Goal: Task Accomplishment & Management: Manage account settings

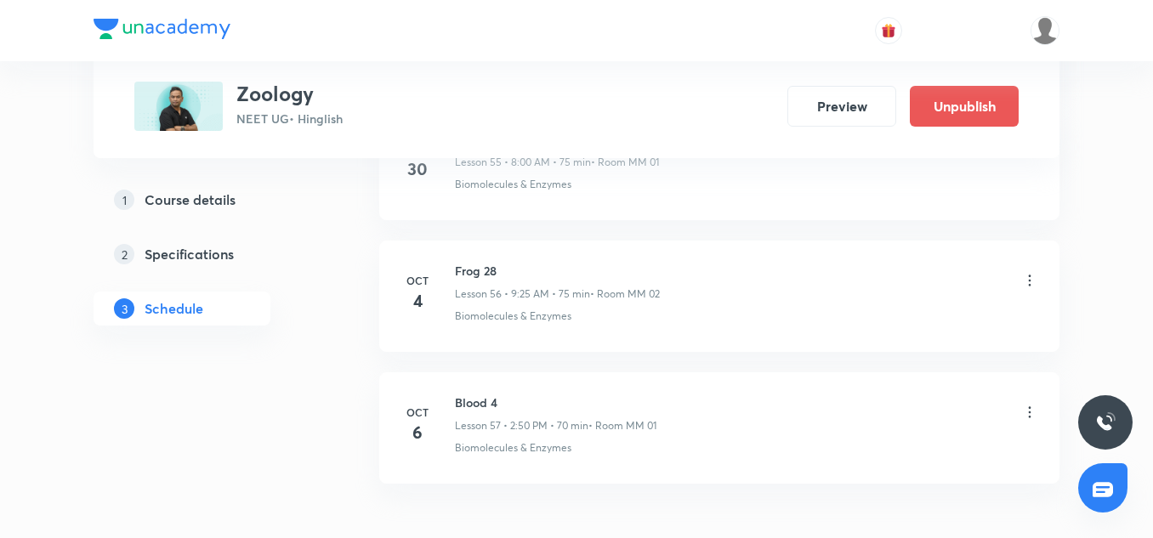
scroll to position [7558, 0]
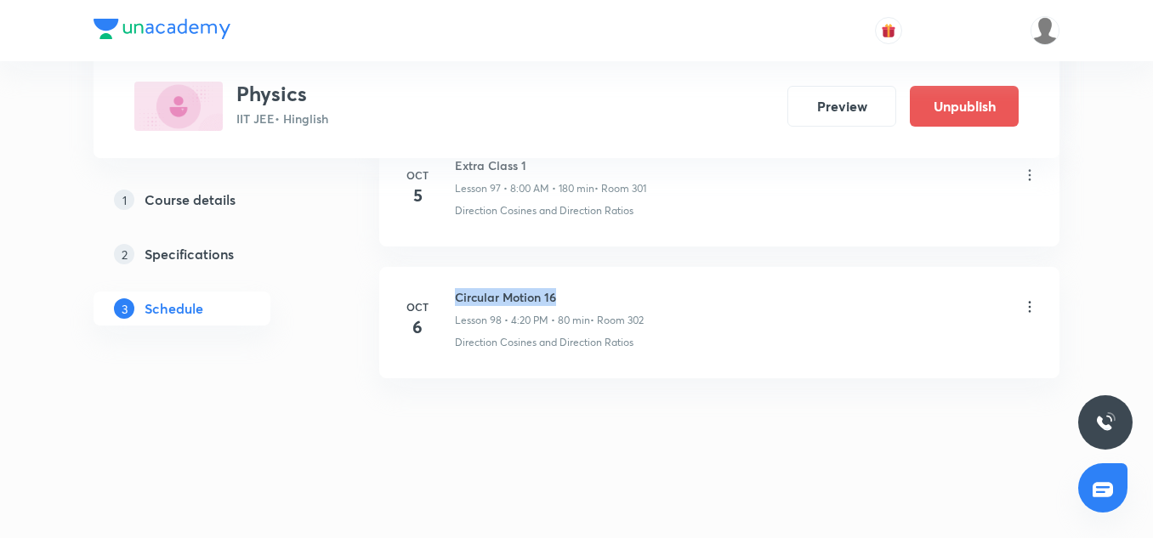
drag, startPoint x: 605, startPoint y: 295, endPoint x: 449, endPoint y: 276, distance: 156.8
click at [449, 276] on li "[DATE] Circular Motion 16 Lesson 98 • 4:20 PM • 80 min • Room 302 Direction Cos…" at bounding box center [719, 322] width 680 height 111
click at [1021, 307] on div "Circular Motion 16 Lesson 98 • 4:20 PM • 80 min • Room 302" at bounding box center [747, 308] width 584 height 40
click at [1028, 309] on icon at bounding box center [1030, 307] width 17 height 17
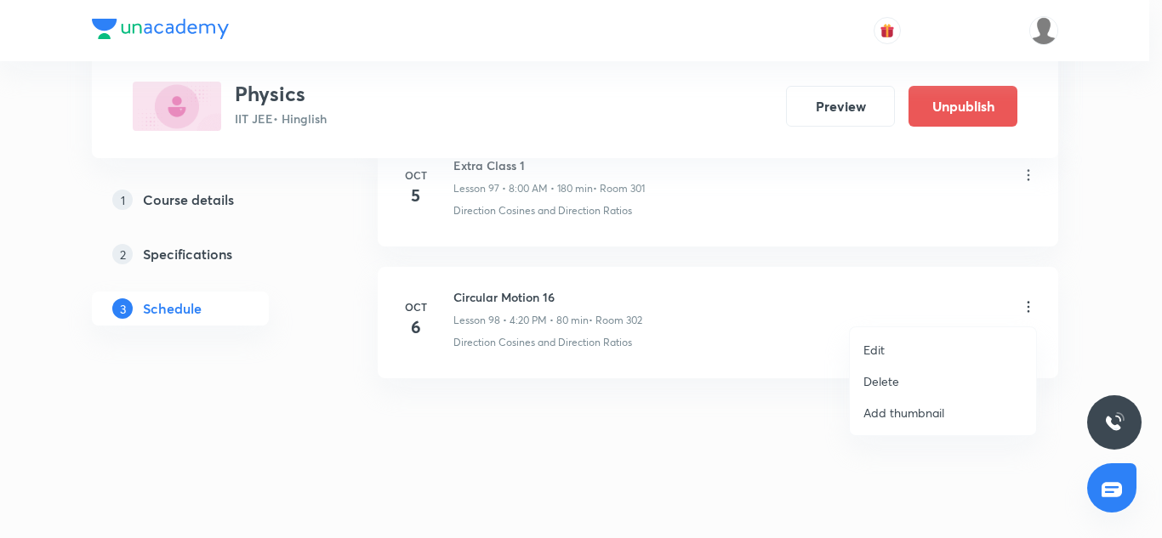
click at [879, 341] on p "Edit" at bounding box center [873, 350] width 21 height 18
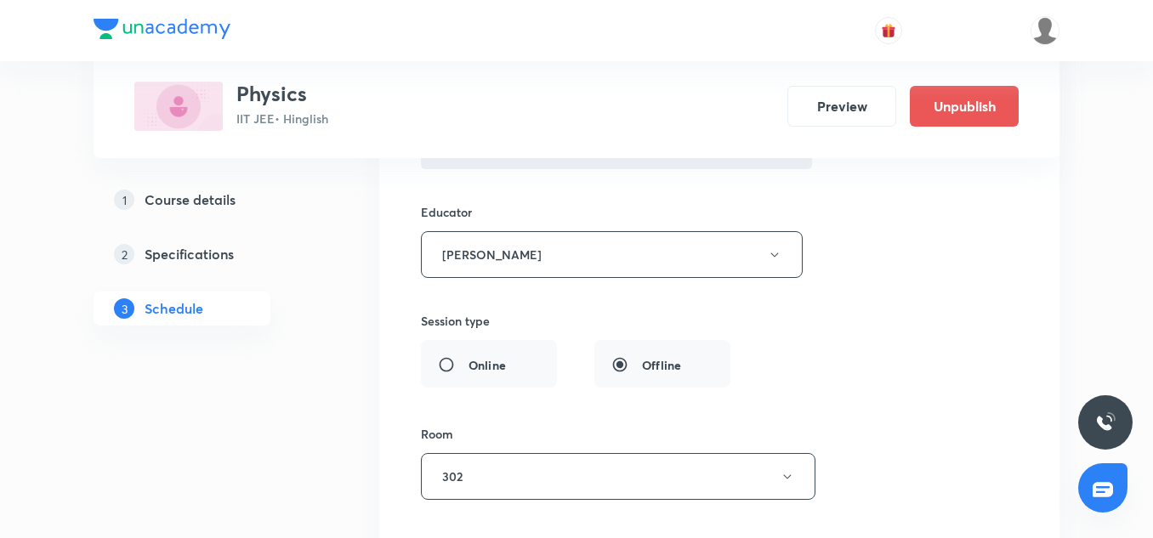
scroll to position [13386, 0]
click at [532, 258] on button "[PERSON_NAME]" at bounding box center [612, 255] width 382 height 47
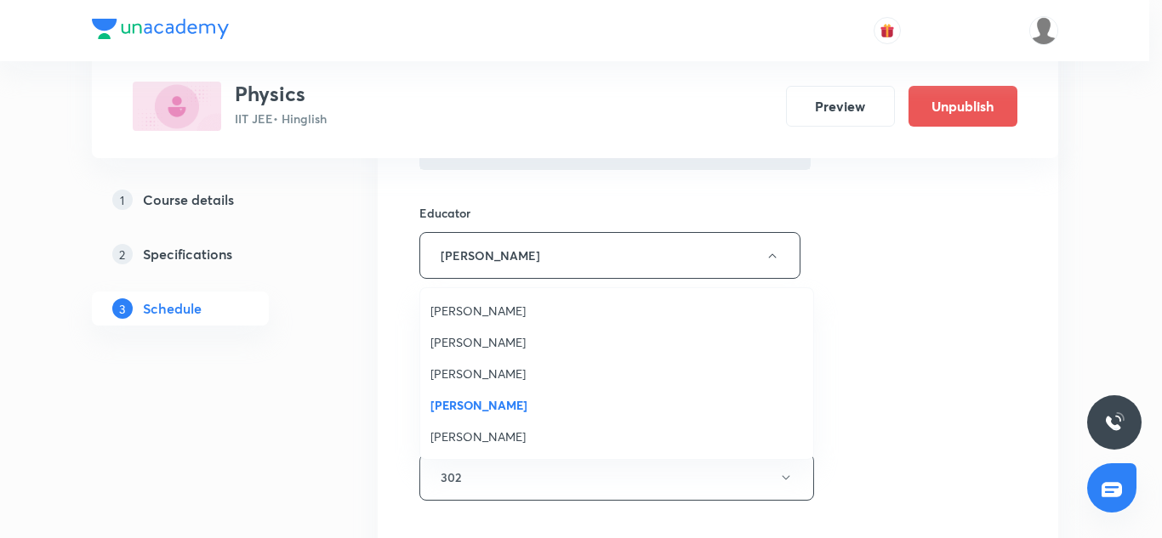
click at [487, 428] on span "[PERSON_NAME]" at bounding box center [616, 437] width 373 height 18
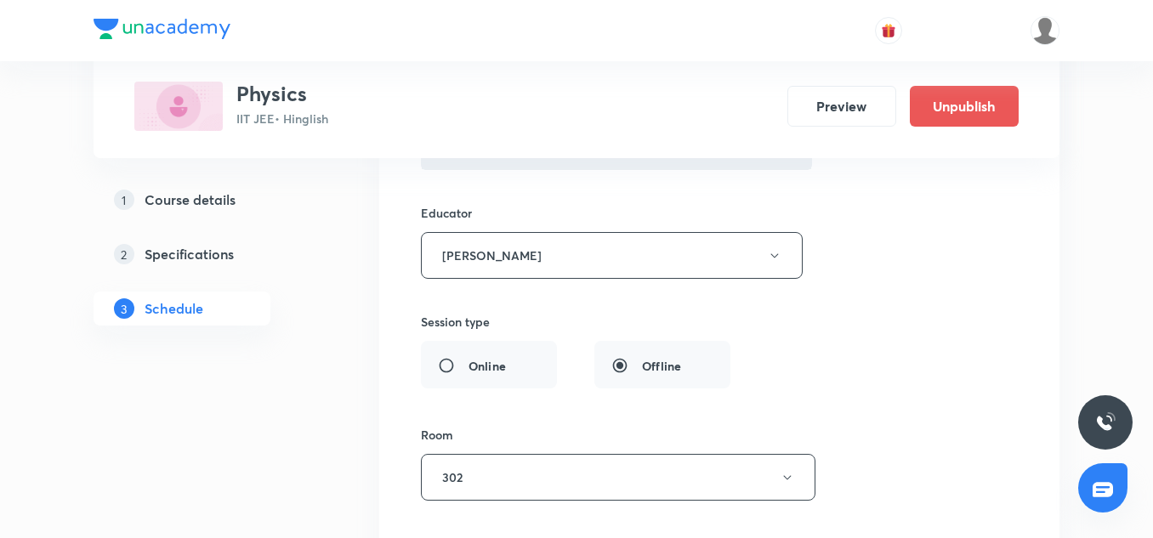
scroll to position [13727, 0]
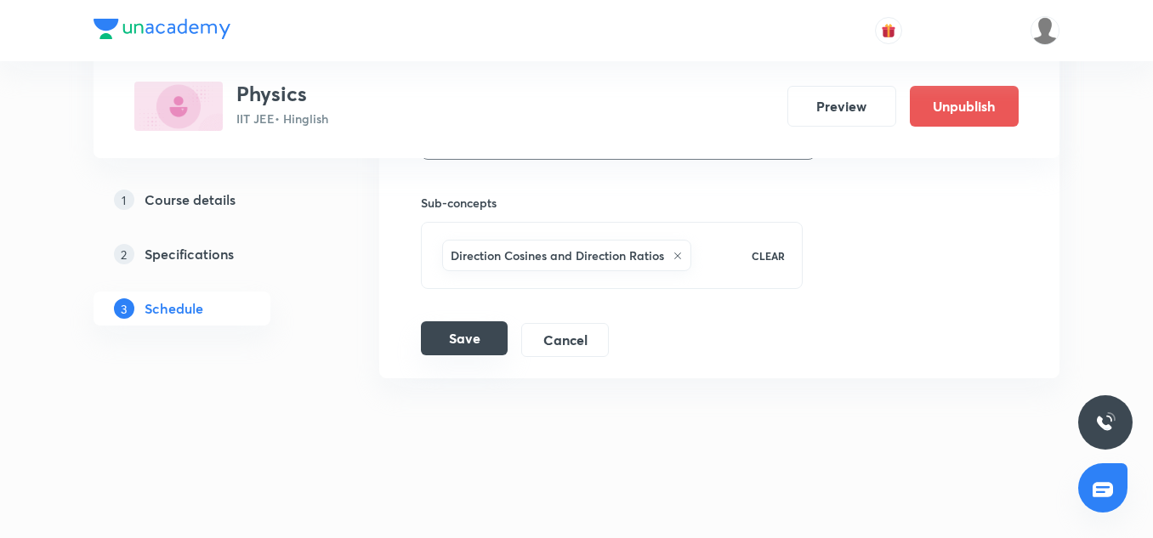
click at [483, 323] on button "Save" at bounding box center [464, 339] width 87 height 34
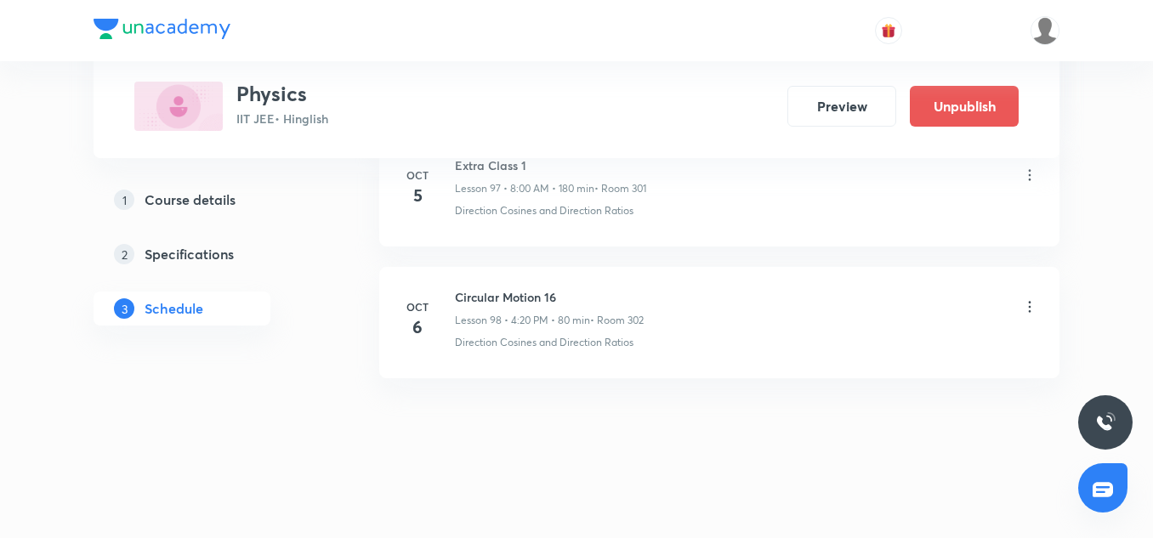
scroll to position [12964, 0]
